Goal: Information Seeking & Learning: Learn about a topic

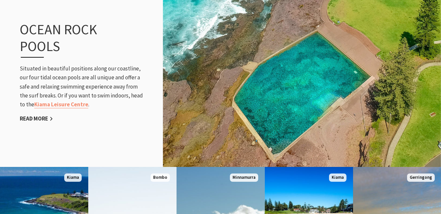
scroll to position [712, 0]
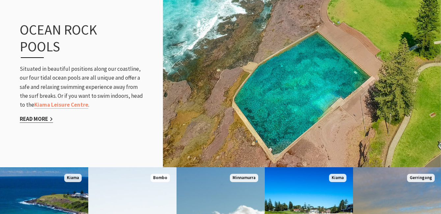
click at [29, 119] on link "Read More" at bounding box center [36, 119] width 33 height 8
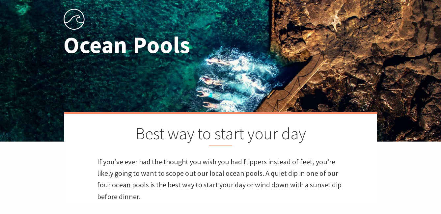
scroll to position [82, 0]
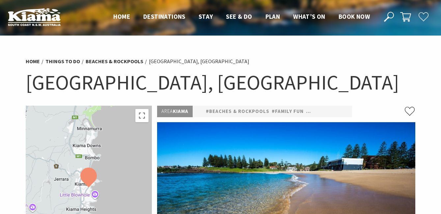
scroll to position [58, 0]
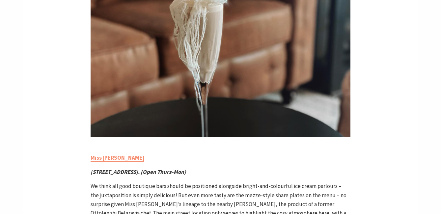
scroll to position [1062, 0]
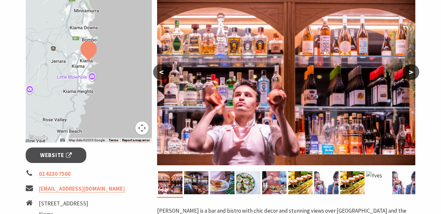
scroll to position [128, 0]
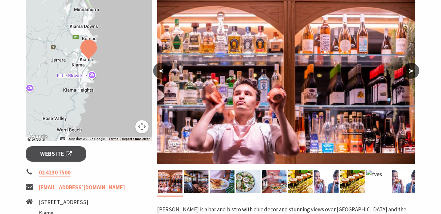
click at [409, 71] on button ">" at bounding box center [410, 71] width 16 height 16
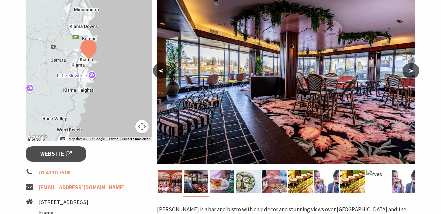
click at [409, 71] on button ">" at bounding box center [410, 71] width 16 height 16
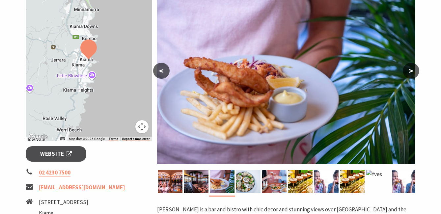
click at [409, 71] on button ">" at bounding box center [410, 71] width 16 height 16
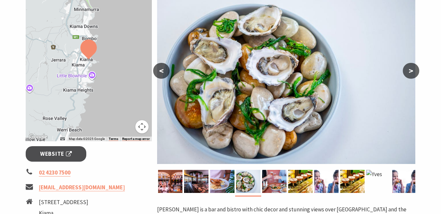
click at [409, 71] on button ">" at bounding box center [410, 71] width 16 height 16
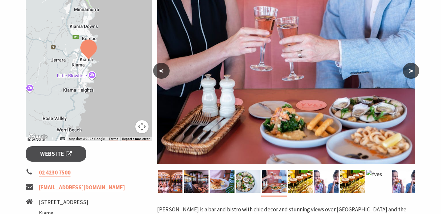
click at [409, 71] on button ">" at bounding box center [410, 71] width 16 height 16
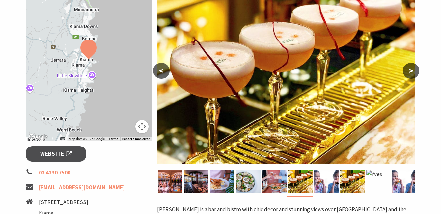
click at [409, 71] on button ">" at bounding box center [410, 71] width 16 height 16
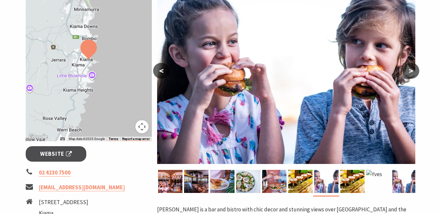
click at [409, 71] on button ">" at bounding box center [410, 71] width 16 height 16
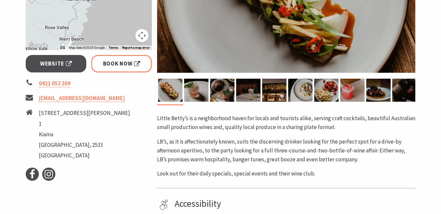
scroll to position [189, 0]
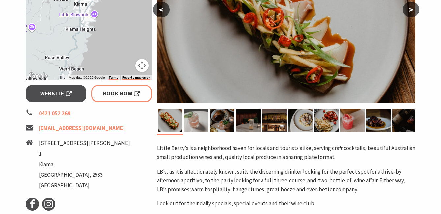
click at [197, 124] on img at bounding box center [196, 120] width 24 height 23
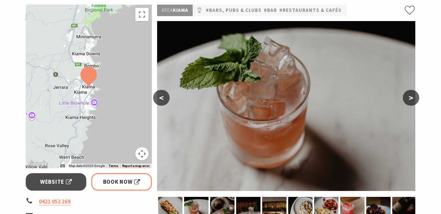
scroll to position [99, 0]
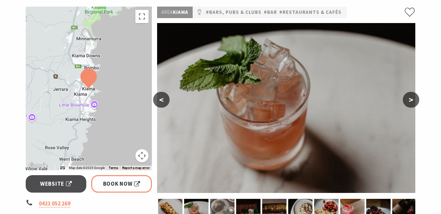
click at [223, 209] on img at bounding box center [222, 210] width 24 height 23
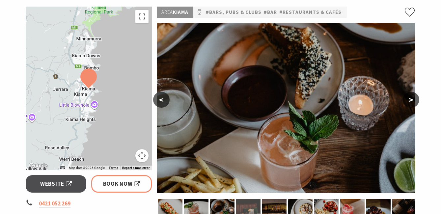
click at [239, 209] on img at bounding box center [248, 210] width 24 height 23
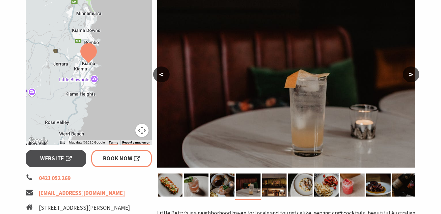
scroll to position [132, 0]
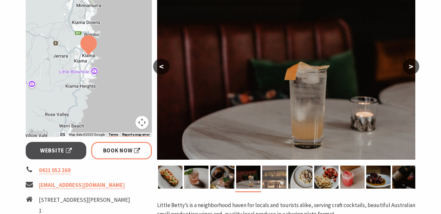
click at [275, 180] on img at bounding box center [274, 176] width 24 height 23
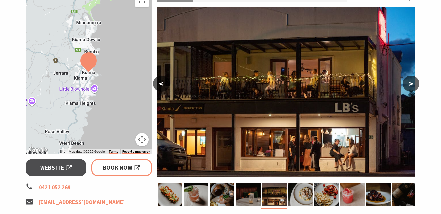
scroll to position [115, 0]
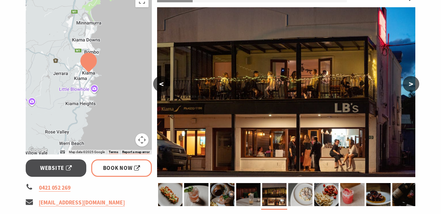
click at [297, 199] on img at bounding box center [300, 194] width 24 height 23
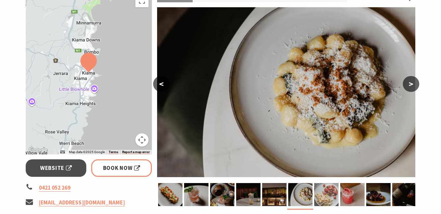
click at [329, 197] on img at bounding box center [326, 194] width 24 height 23
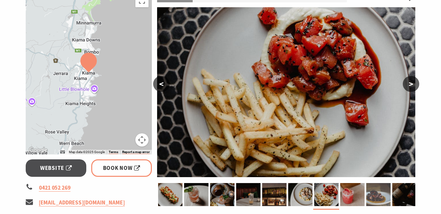
click at [372, 193] on img at bounding box center [378, 194] width 24 height 23
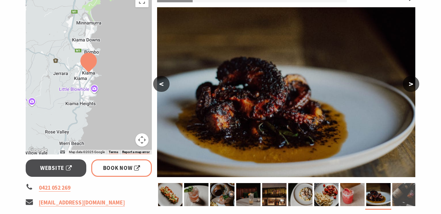
click at [404, 189] on img at bounding box center [404, 194] width 24 height 23
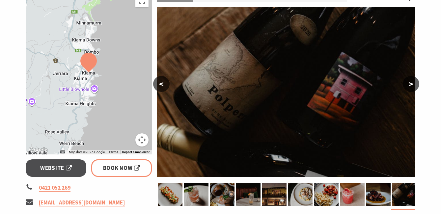
click at [409, 84] on button ">" at bounding box center [410, 84] width 16 height 16
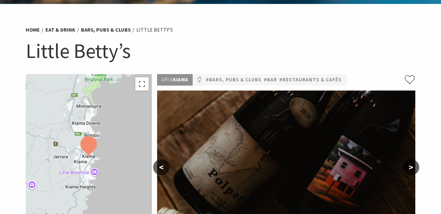
scroll to position [0, 0]
